Goal: Task Accomplishment & Management: Manage account settings

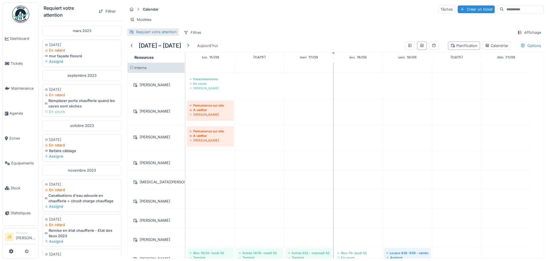
click at [147, 35] on div "Requiert votre attention" at bounding box center [156, 31] width 41 height 5
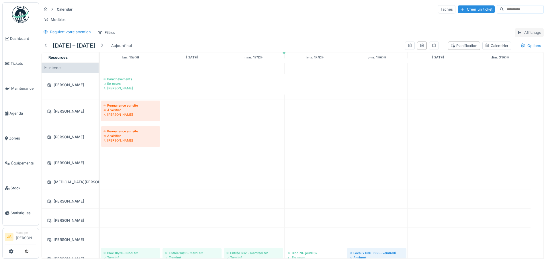
click at [521, 37] on div "Affichage" at bounding box center [529, 32] width 29 height 8
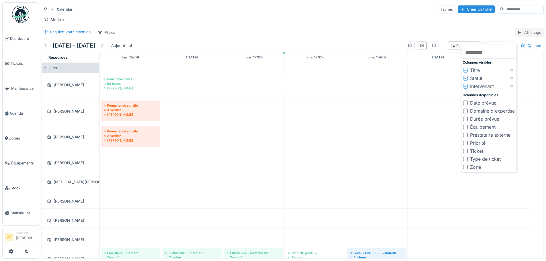
click at [521, 37] on div "Affichage" at bounding box center [529, 32] width 29 height 8
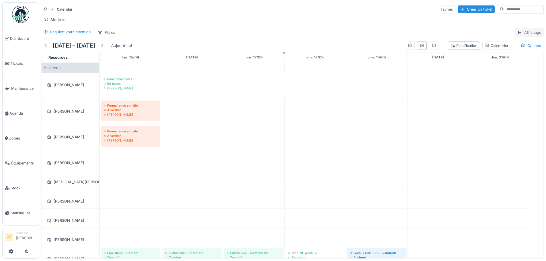
click at [521, 37] on div "Affichage" at bounding box center [529, 32] width 29 height 8
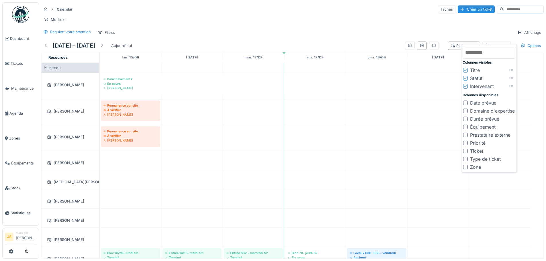
click at [474, 80] on div "Statut" at bounding box center [476, 78] width 12 height 7
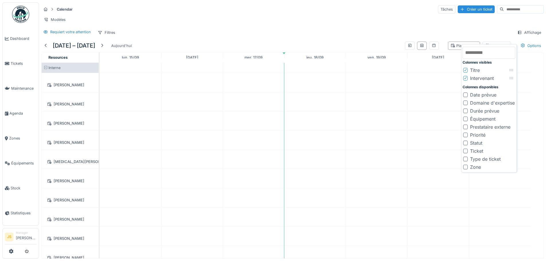
click at [474, 80] on div "Intervenant" at bounding box center [482, 78] width 24 height 7
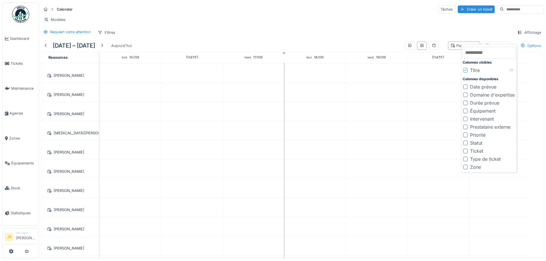
click at [482, 120] on div "Intervenant" at bounding box center [482, 118] width 24 height 7
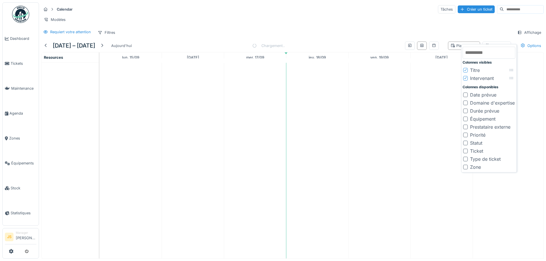
scroll to position [0, 0]
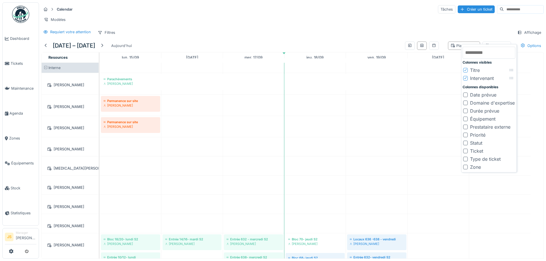
click at [395, 34] on div "Requiert votre attention Filtres Affichage" at bounding box center [292, 32] width 502 height 8
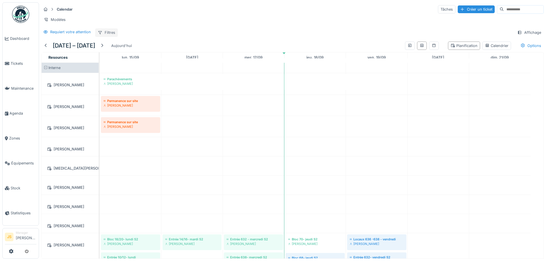
click at [111, 37] on div "Filtres" at bounding box center [106, 32] width 23 height 8
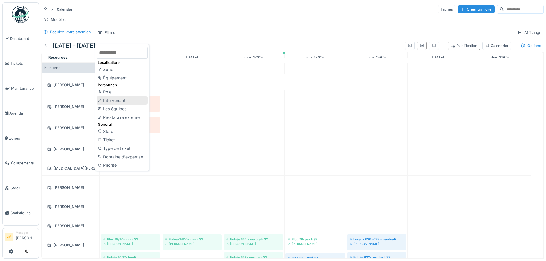
click at [132, 103] on div "Intervenant" at bounding box center [122, 100] width 51 height 9
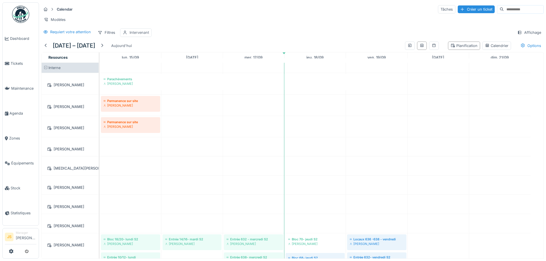
click at [141, 35] on div "Intervenant" at bounding box center [138, 32] width 19 height 5
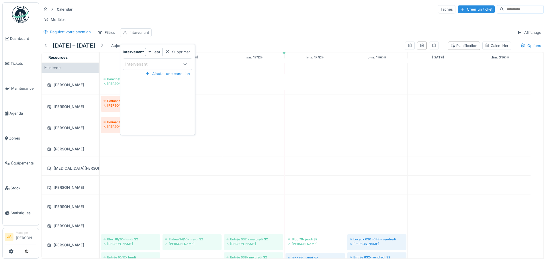
click at [170, 65] on div "Intervenant" at bounding box center [152, 64] width 54 height 6
click at [175, 54] on div "Supprimer" at bounding box center [178, 52] width 30 height 8
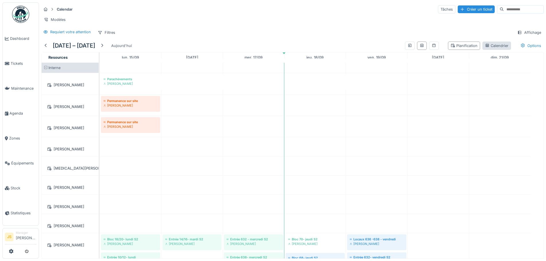
click at [489, 48] on div "Calendrier" at bounding box center [496, 45] width 23 height 5
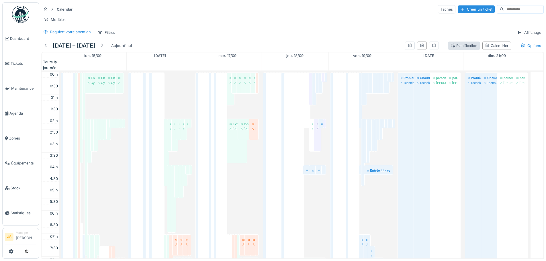
click at [466, 48] on div "Planification" at bounding box center [463, 45] width 27 height 5
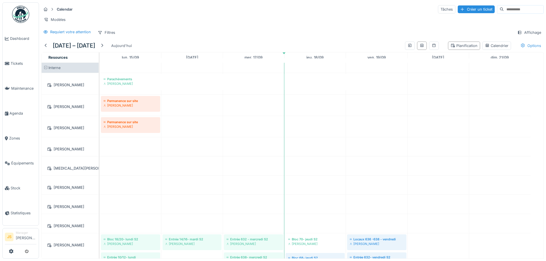
click at [528, 49] on div "Options" at bounding box center [531, 46] width 26 height 8
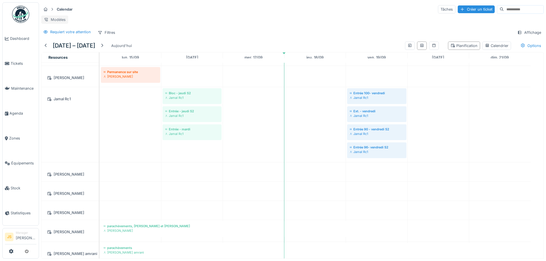
click at [58, 17] on div "Modèles" at bounding box center [54, 19] width 27 height 8
click at [431, 44] on icon at bounding box center [433, 46] width 5 height 4
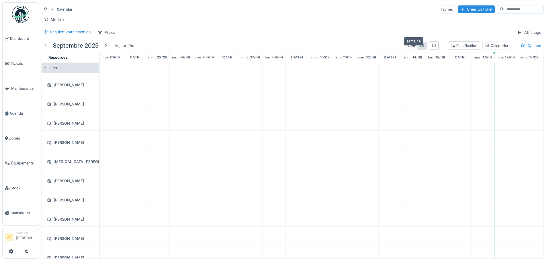
click at [419, 45] on icon at bounding box center [421, 46] width 5 height 4
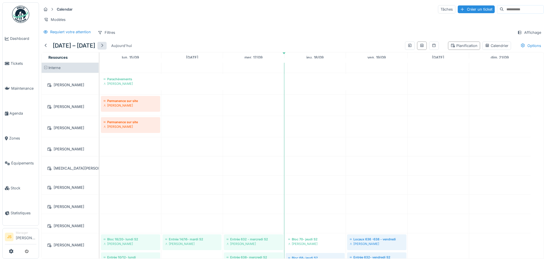
click at [104, 46] on div at bounding box center [102, 45] width 5 height 5
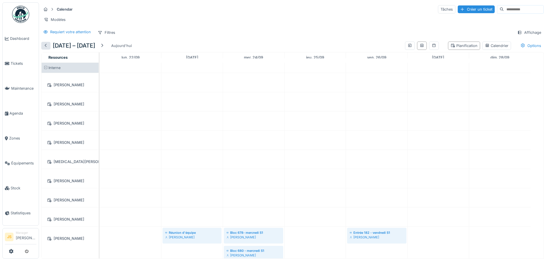
click at [44, 48] on div at bounding box center [46, 45] width 5 height 5
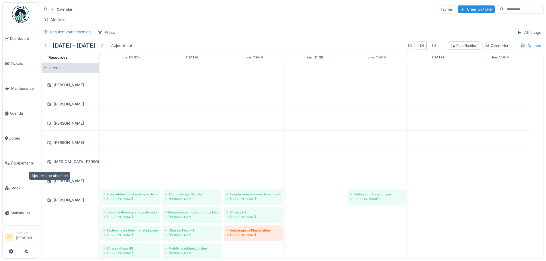
click at [48, 180] on icon at bounding box center [49, 181] width 5 height 4
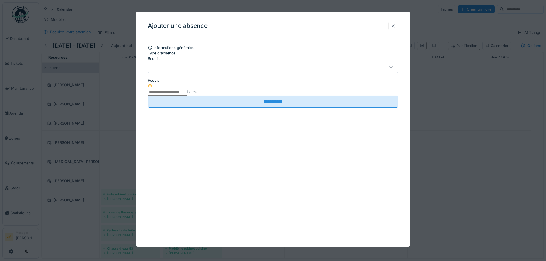
click at [395, 25] on div at bounding box center [393, 25] width 5 height 5
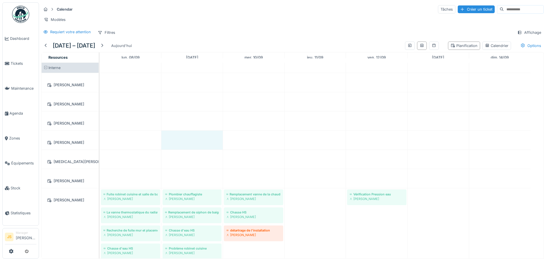
drag, startPoint x: 202, startPoint y: 144, endPoint x: 216, endPoint y: 144, distance: 13.8
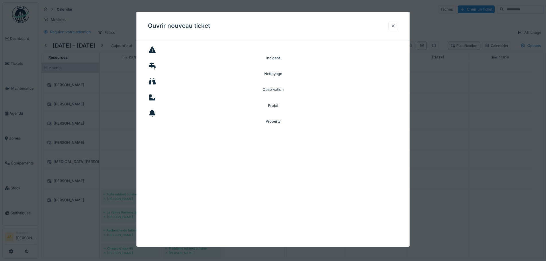
click at [397, 22] on div at bounding box center [393, 26] width 10 height 8
click at [393, 24] on div at bounding box center [393, 25] width 5 height 5
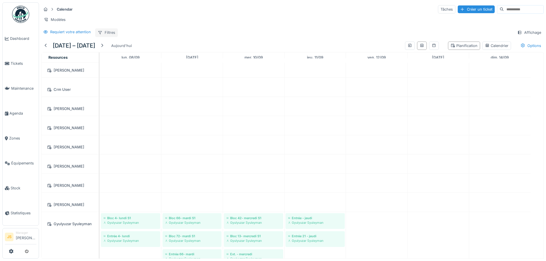
click at [113, 34] on div "Filtres" at bounding box center [106, 32] width 23 height 8
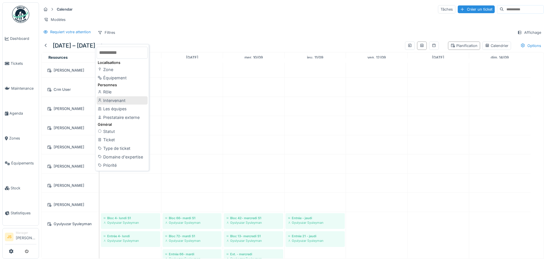
click at [125, 102] on div "Intervenant" at bounding box center [122, 100] width 51 height 9
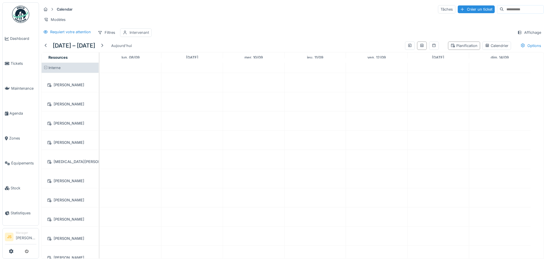
click at [140, 35] on div "Intervenant" at bounding box center [138, 32] width 19 height 5
click at [176, 62] on div "Intervenant" at bounding box center [152, 64] width 54 height 6
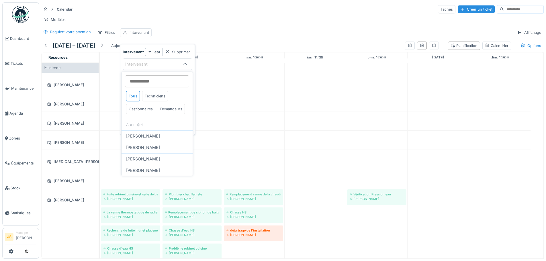
click at [161, 97] on div "Techniciens" at bounding box center [155, 96] width 26 height 11
click at [187, 63] on div at bounding box center [185, 64] width 14 height 11
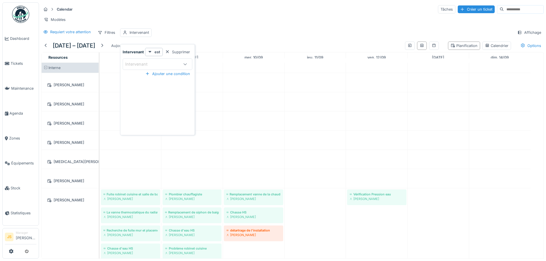
click at [175, 67] on div "Intervenant" at bounding box center [152, 64] width 54 height 6
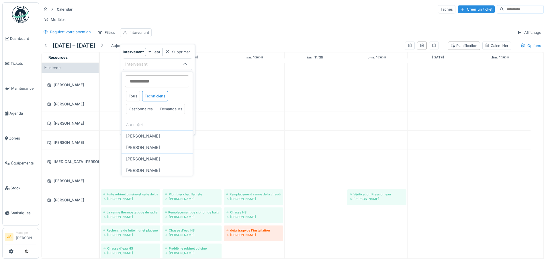
click at [184, 64] on icon at bounding box center [185, 64] width 5 height 4
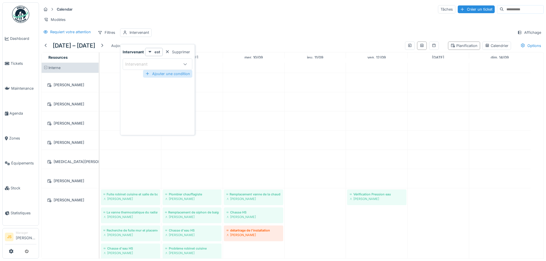
click at [175, 76] on div "Ajouter une condition" at bounding box center [167, 74] width 49 height 8
click at [166, 76] on div at bounding box center [167, 76] width 5 height 5
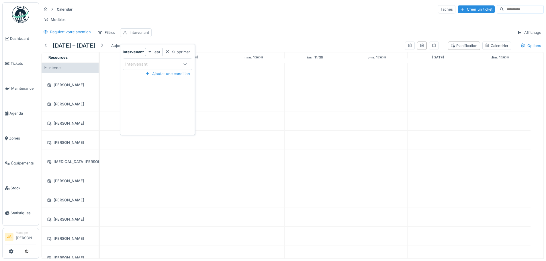
click at [154, 52] on div "est" at bounding box center [154, 52] width 18 height 8
click at [156, 52] on strong "est" at bounding box center [157, 51] width 6 height 5
click at [158, 65] on div "Intervenant" at bounding box center [146, 67] width 43 height 6
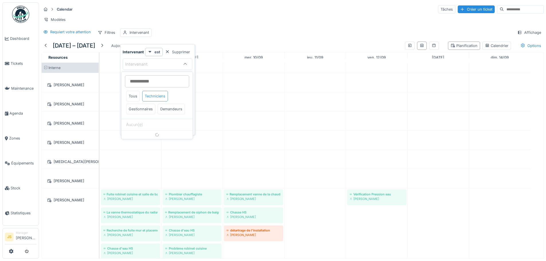
click at [160, 97] on div "Techniciens" at bounding box center [155, 96] width 26 height 11
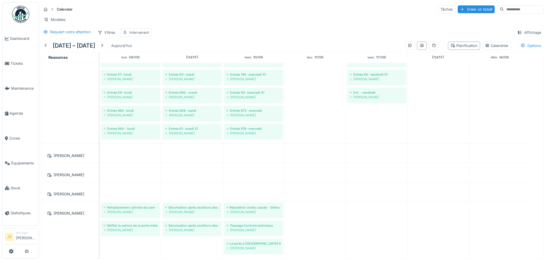
click at [141, 35] on div "Intervenant" at bounding box center [138, 32] width 19 height 5
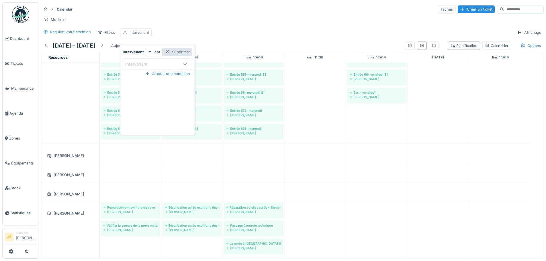
click at [183, 52] on div "Supprimer" at bounding box center [178, 52] width 30 height 8
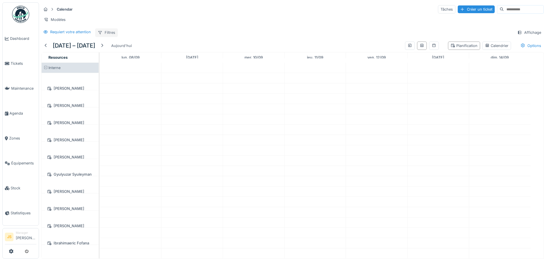
click at [106, 36] on div "Filtres" at bounding box center [106, 32] width 23 height 8
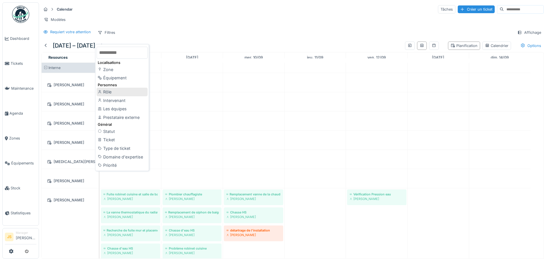
click at [121, 88] on div "Rôle" at bounding box center [122, 92] width 51 height 9
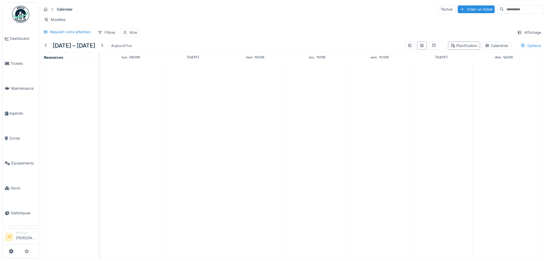
click at [129, 32] on div "Rôle" at bounding box center [132, 32] width 7 height 5
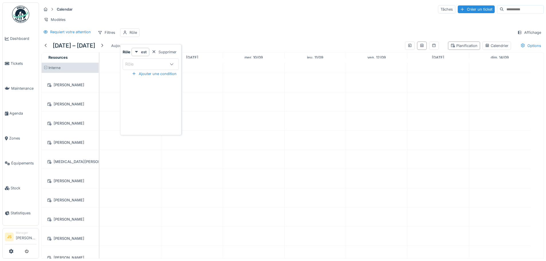
click at [164, 61] on div "Rôle" at bounding box center [145, 64] width 41 height 6
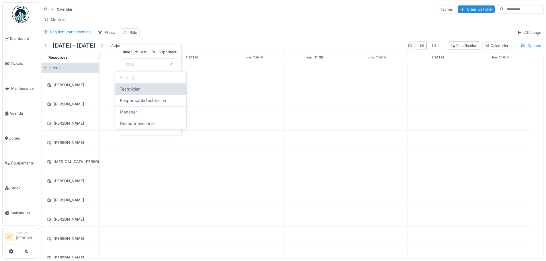
click at [155, 93] on div "Technicien" at bounding box center [150, 88] width 71 height 11
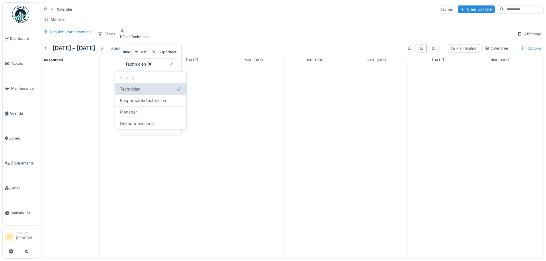
type input "**********"
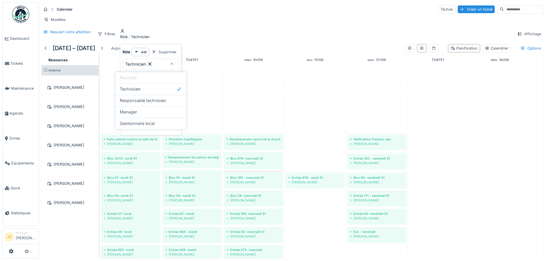
click at [240, 35] on div "Requiert votre attention Filtres Rôle : Technicien Affichage" at bounding box center [292, 33] width 502 height 11
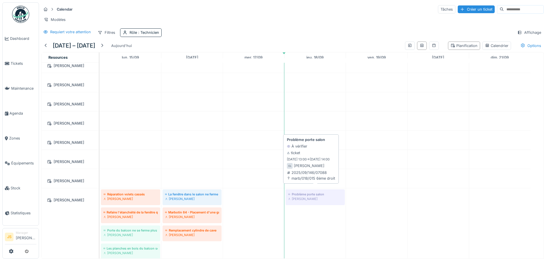
scroll to position [29, 0]
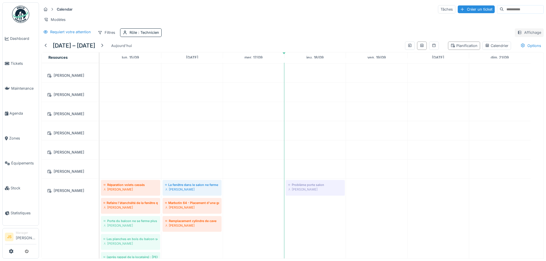
click at [520, 37] on div "Affichage" at bounding box center [529, 32] width 29 height 8
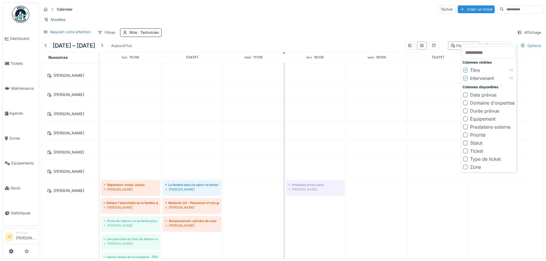
click at [484, 80] on div "Intervenant" at bounding box center [482, 78] width 24 height 7
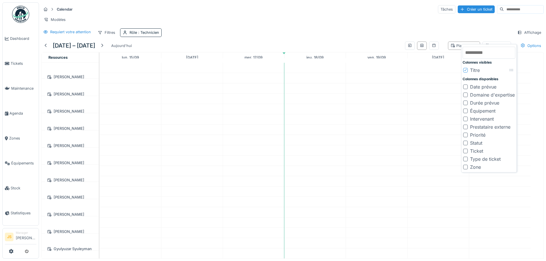
scroll to position [0, 0]
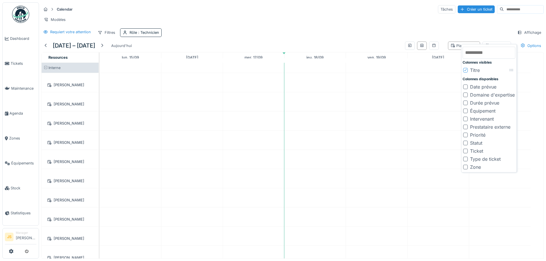
click at [485, 87] on div "Date prévue" at bounding box center [483, 86] width 26 height 7
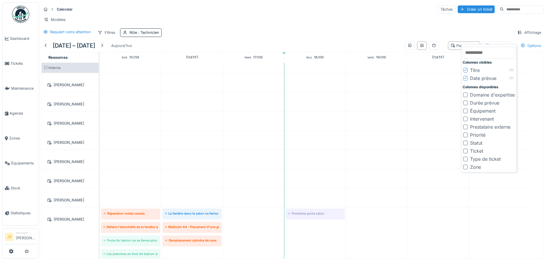
click at [480, 127] on div "Prestataire externe" at bounding box center [490, 126] width 40 height 7
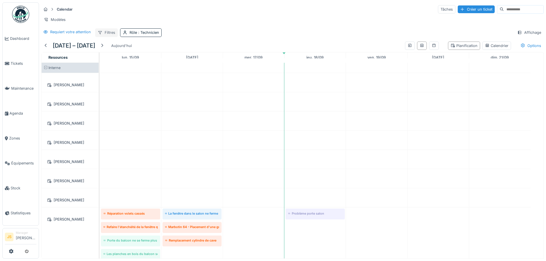
click at [105, 33] on div "Filtres" at bounding box center [106, 32] width 23 height 8
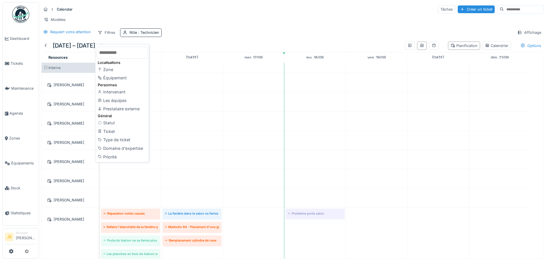
click at [199, 22] on div "Modèles" at bounding box center [292, 19] width 502 height 8
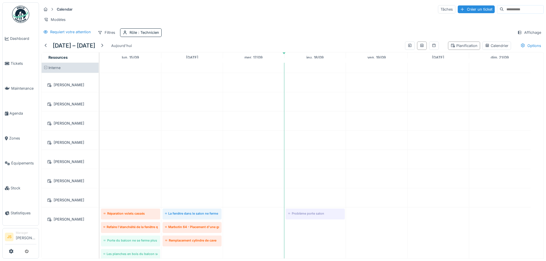
click at [142, 32] on div "Calendar Tâches Créer un ticket Modèles Requiert votre attention Filtres Rôle :…" at bounding box center [292, 20] width 507 height 37
click at [142, 35] on span ": Technicien" at bounding box center [148, 32] width 22 height 4
click at [248, 30] on div "Calendar Tâches Créer un ticket Modèles Requiert votre attention Filtres Rôle :…" at bounding box center [292, 20] width 507 height 37
click at [109, 37] on div "Filtres" at bounding box center [106, 32] width 23 height 8
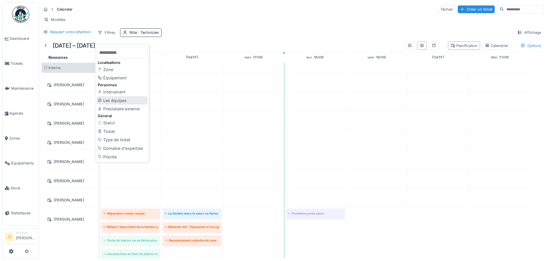
click at [127, 99] on div "Les équipes" at bounding box center [122, 100] width 51 height 9
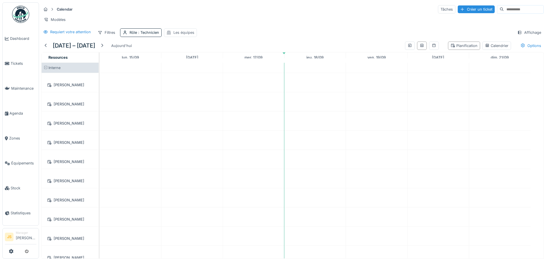
click at [176, 35] on div "Les équipes" at bounding box center [183, 32] width 21 height 5
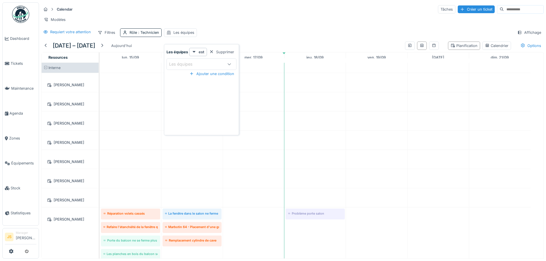
click at [215, 63] on div "Les équipes" at bounding box center [196, 64] width 54 height 6
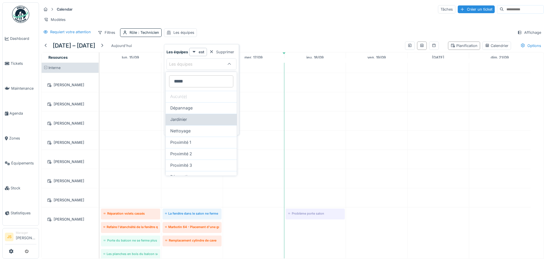
type équipes_YwNDg "*****"
click at [192, 128] on div "Nettoyage" at bounding box center [201, 131] width 62 height 6
type input "***"
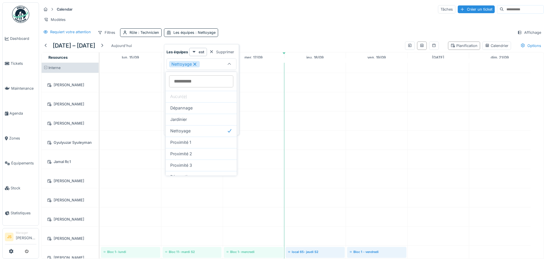
click at [282, 47] on div "15 – 21 sept. 2025 Aujourd'hui Planification Calendrier Options" at bounding box center [292, 45] width 502 height 13
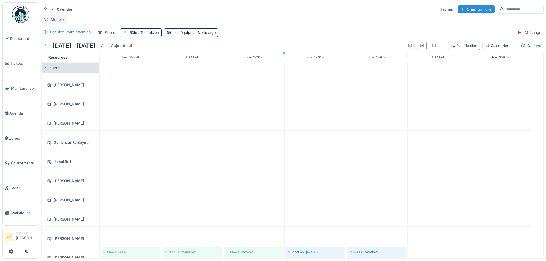
click at [56, 19] on div "Modèles" at bounding box center [54, 19] width 27 height 8
click at [407, 48] on div at bounding box center [409, 45] width 5 height 5
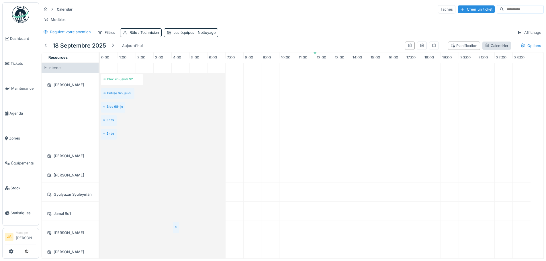
click at [493, 48] on div "Calendrier" at bounding box center [496, 45] width 23 height 5
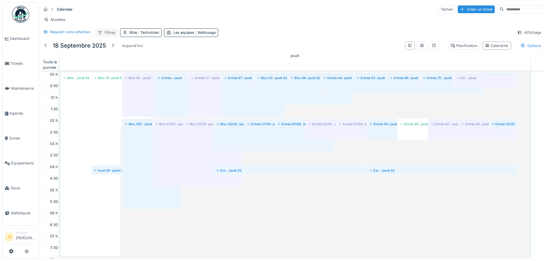
click at [108, 36] on div "Filtres" at bounding box center [106, 32] width 23 height 8
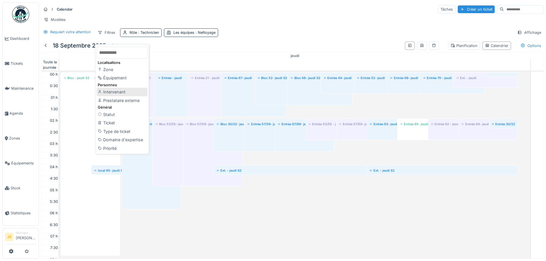
click at [127, 92] on div "Intervenant" at bounding box center [122, 92] width 51 height 9
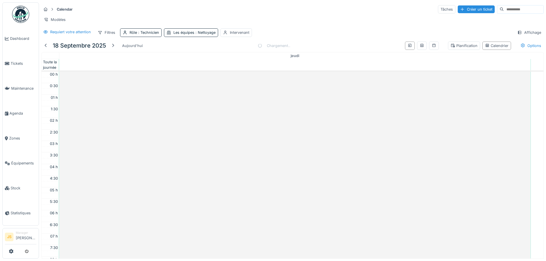
scroll to position [139, 0]
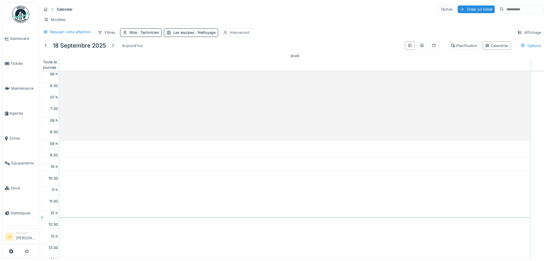
click at [236, 35] on div "Intervenant" at bounding box center [239, 32] width 19 height 5
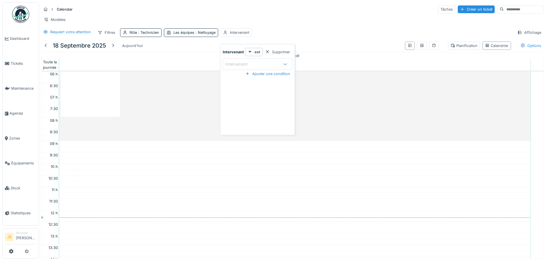
click at [247, 64] on div "Intervenant" at bounding box center [240, 64] width 30 height 6
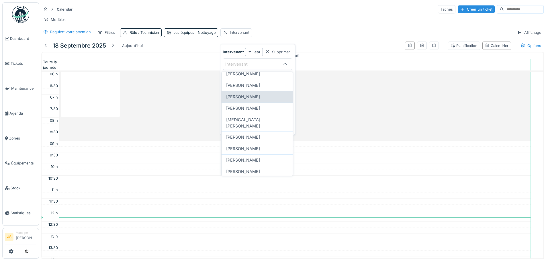
scroll to position [143, 0]
click at [250, 117] on span "[PERSON_NAME]" at bounding box center [243, 113] width 34 height 6
type input "****"
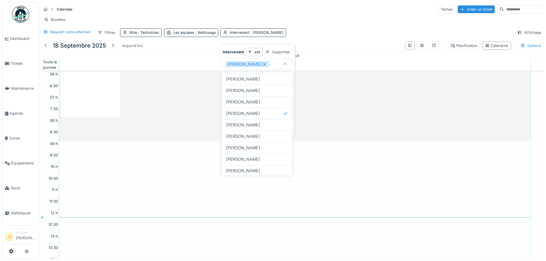
click at [262, 66] on icon at bounding box center [264, 64] width 5 height 4
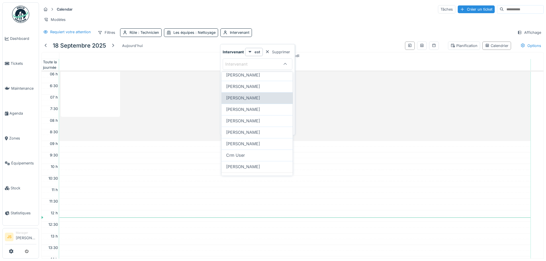
scroll to position [201, 0]
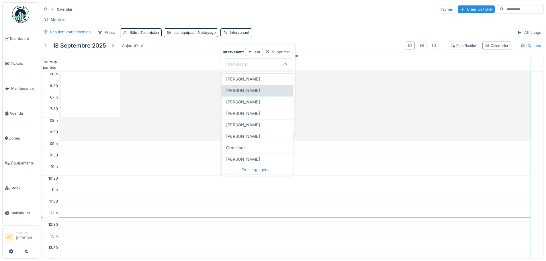
click at [247, 94] on span "[PERSON_NAME]" at bounding box center [243, 90] width 34 height 6
type input "****"
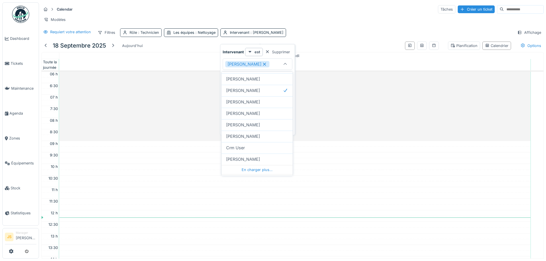
click at [137, 35] on span ": Technicien" at bounding box center [148, 32] width 22 height 4
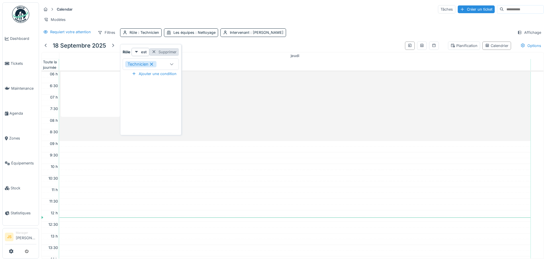
click at [170, 50] on div "Supprimer" at bounding box center [164, 52] width 30 height 8
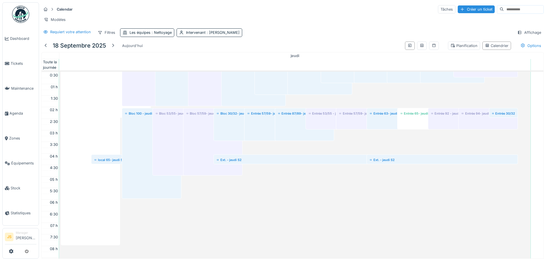
scroll to position [0, 0]
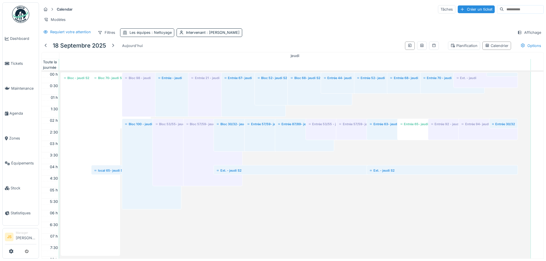
click at [157, 35] on span ": Nettoyage" at bounding box center [160, 32] width 21 height 4
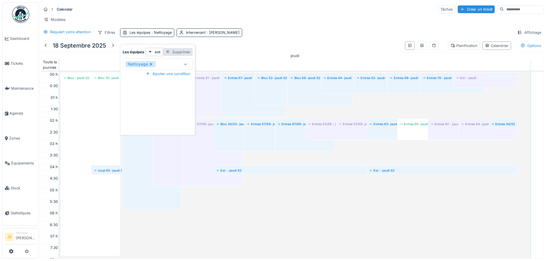
click at [179, 54] on div "Supprimer" at bounding box center [178, 52] width 30 height 8
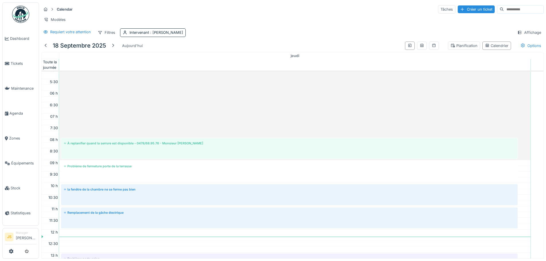
scroll to position [110, 0]
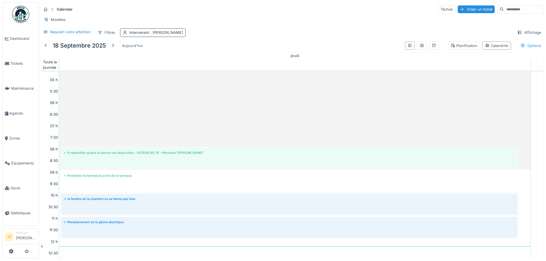
click at [130, 29] on div "Intervenant : Charef Lahmar" at bounding box center [153, 32] width 66 height 8
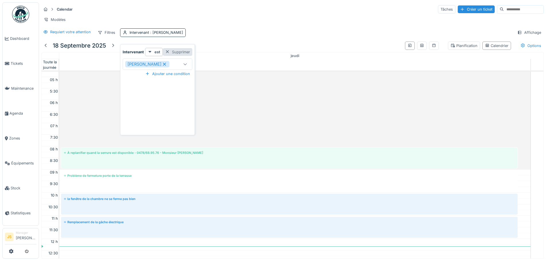
click at [174, 48] on div "Supprimer" at bounding box center [178, 52] width 30 height 8
